Goal: Navigation & Orientation: Understand site structure

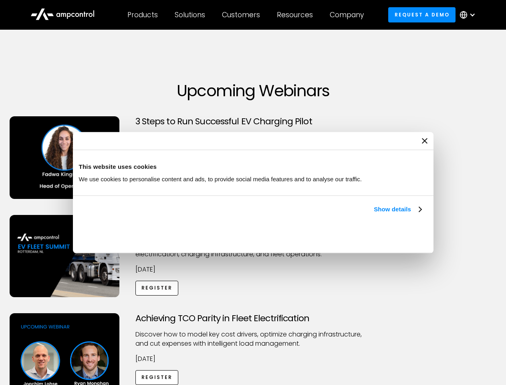
click at [374, 214] on link "Show details" at bounding box center [397, 209] width 47 height 10
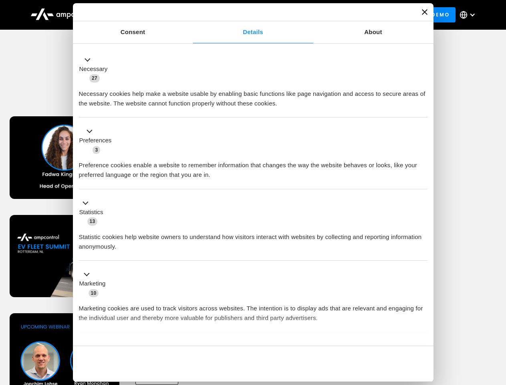
click at [422, 108] on div "Necessary cookies help make a website usable by enabling basic functions like p…" at bounding box center [253, 95] width 349 height 25
click at [246, 15] on div "Customers" at bounding box center [241, 14] width 38 height 9
click at [142, 15] on div "Products" at bounding box center [142, 14] width 30 height 9
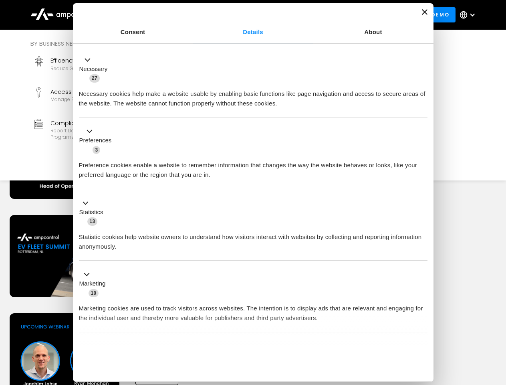
click at [190, 15] on div "Solutions" at bounding box center [190, 14] width 30 height 9
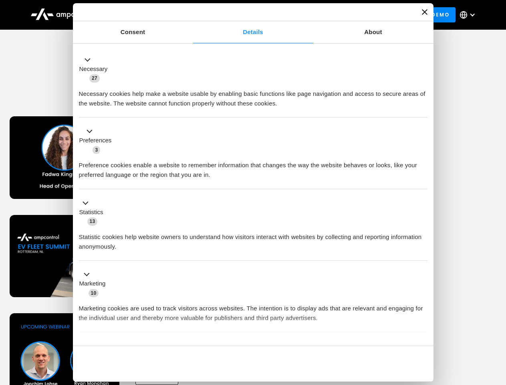
click at [242, 15] on div "Customers" at bounding box center [241, 14] width 38 height 9
click at [297, 15] on div "Resources" at bounding box center [295, 14] width 36 height 9
click at [349, 15] on div "Company" at bounding box center [347, 14] width 34 height 9
click at [470, 15] on div at bounding box center [472, 15] width 6 height 6
